Goal: Task Accomplishment & Management: Use online tool/utility

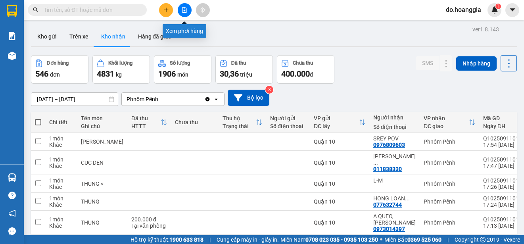
click at [183, 11] on icon "file-add" at bounding box center [185, 10] width 6 height 6
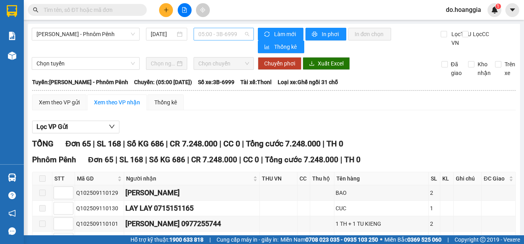
click at [223, 34] on span "05:00 - 3B-6999" at bounding box center [223, 34] width 51 height 12
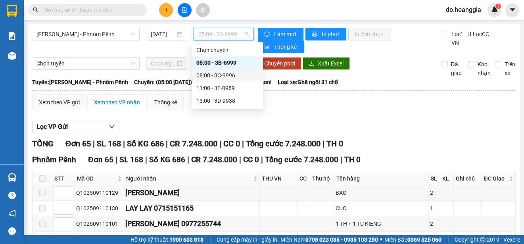
click at [229, 73] on div "08:00 - 3C-9996" at bounding box center [227, 75] width 62 height 9
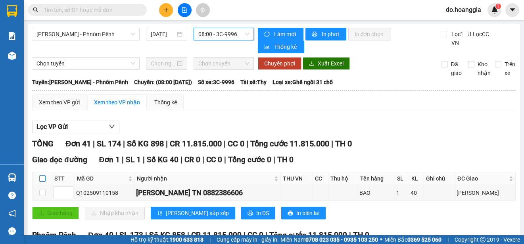
click at [41, 182] on input "checkbox" at bounding box center [42, 178] width 6 height 6
checkbox input "true"
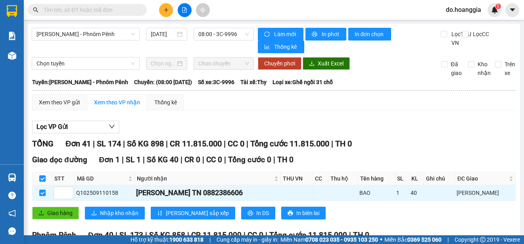
scroll to position [79, 0]
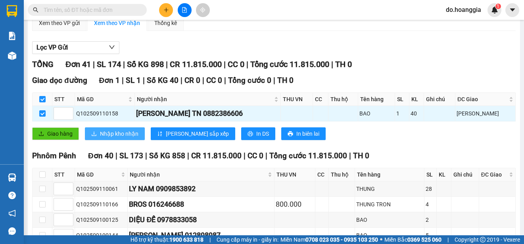
click at [117, 138] on span "Nhập kho nhận" at bounding box center [119, 133] width 39 height 9
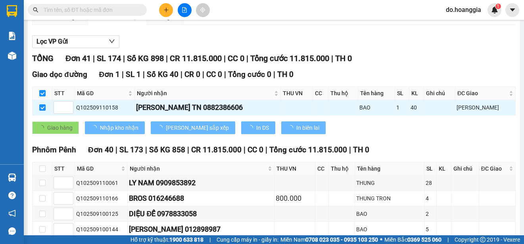
checkbox input "false"
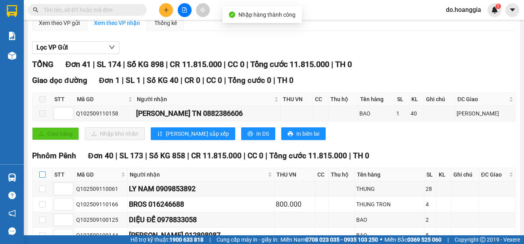
click at [43, 177] on input "checkbox" at bounding box center [42, 174] width 6 height 6
checkbox input "true"
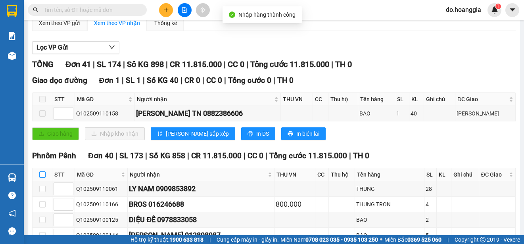
checkbox input "true"
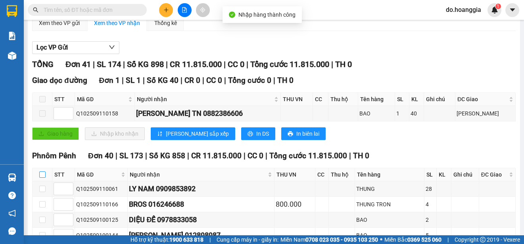
checkbox input "true"
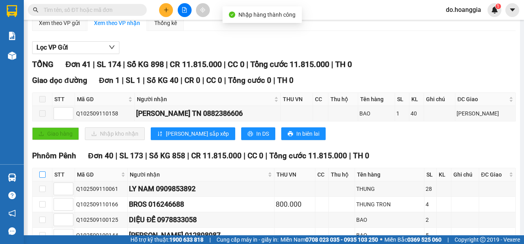
checkbox input "true"
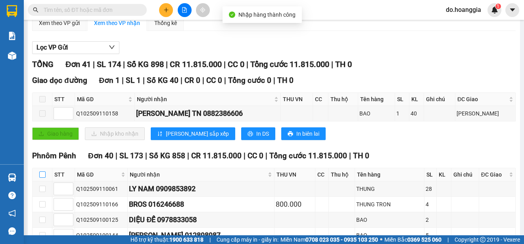
checkbox input "true"
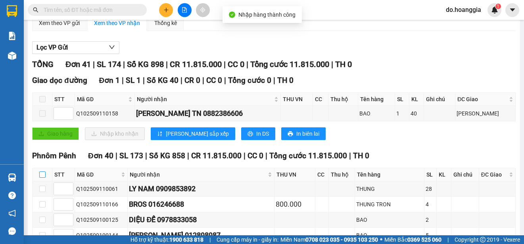
checkbox input "true"
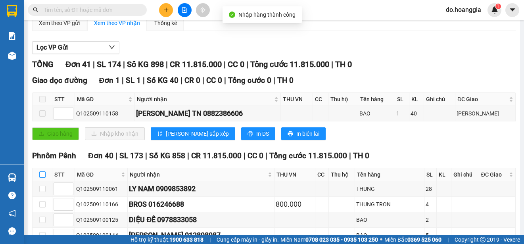
checkbox input "true"
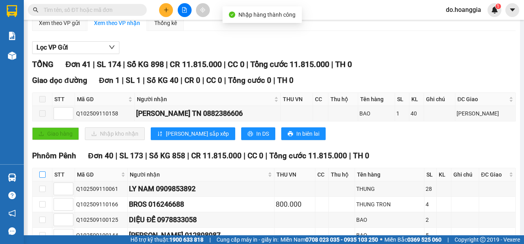
checkbox input "true"
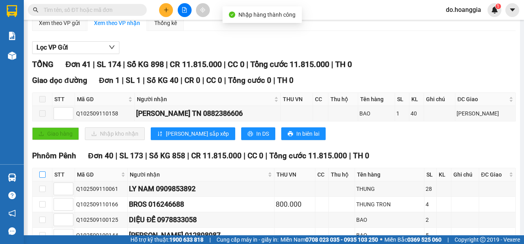
checkbox input "true"
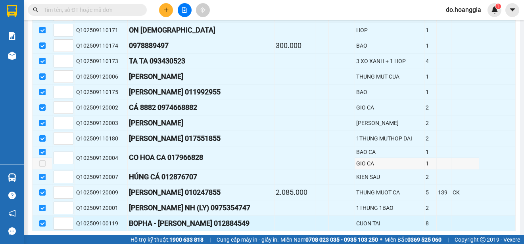
scroll to position [696, 0]
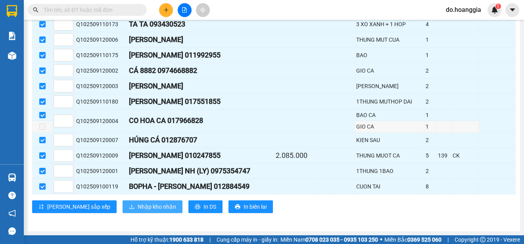
click at [138, 207] on span "Nhập kho nhận" at bounding box center [157, 206] width 39 height 9
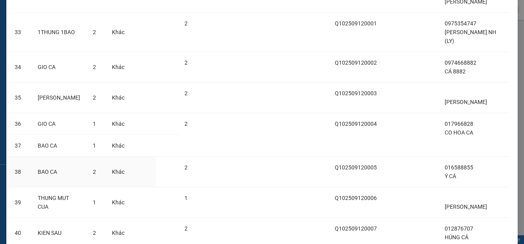
scroll to position [1125, 0]
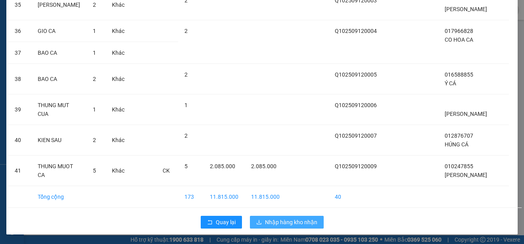
click at [278, 223] on span "Nhập hàng kho nhận" at bounding box center [291, 222] width 52 height 9
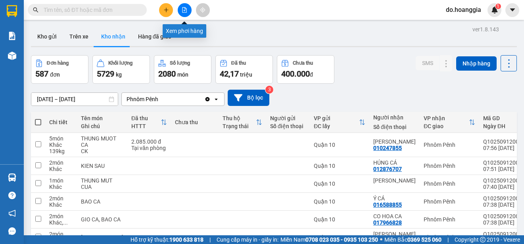
click at [184, 10] on icon "file-add" at bounding box center [185, 10] width 6 height 6
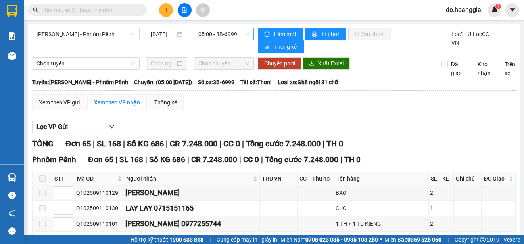
click at [219, 32] on span "05:00 - 3B-6999" at bounding box center [223, 34] width 51 height 12
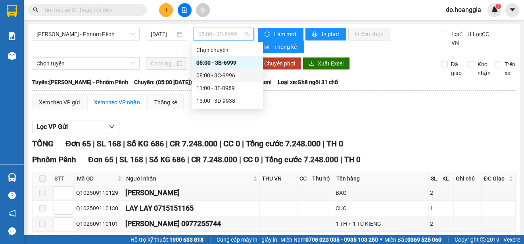
click at [227, 73] on div "08:00 - 3C-9996" at bounding box center [227, 75] width 62 height 9
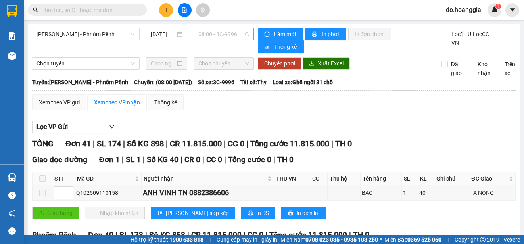
click at [240, 33] on span "08:00 - 3C-9996" at bounding box center [223, 34] width 51 height 12
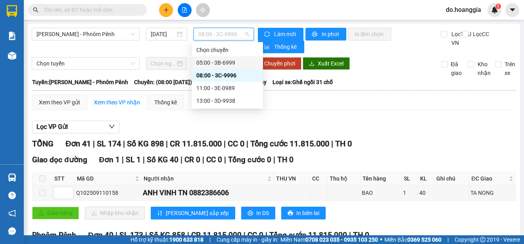
click at [233, 60] on div "05:00 - 3B-6999" at bounding box center [227, 62] width 62 height 9
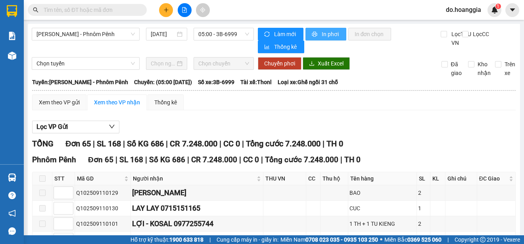
click at [321, 31] on button "In phơi" at bounding box center [326, 34] width 41 height 13
click at [211, 34] on span "05:00 - 3B-6999" at bounding box center [223, 34] width 51 height 12
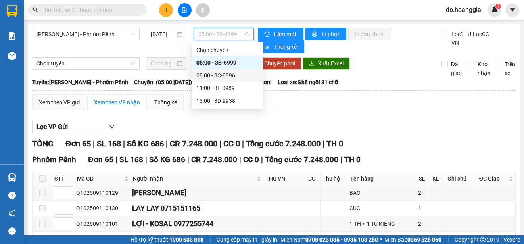
click at [230, 75] on div "08:00 - 3C-9996" at bounding box center [227, 75] width 62 height 9
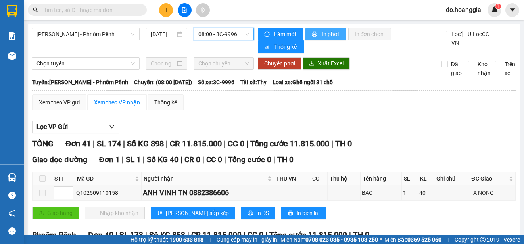
click at [322, 32] on span "In phơi" at bounding box center [331, 34] width 18 height 9
click at [123, 8] on input "text" at bounding box center [91, 10] width 94 height 9
